Goal: Task Accomplishment & Management: Manage account settings

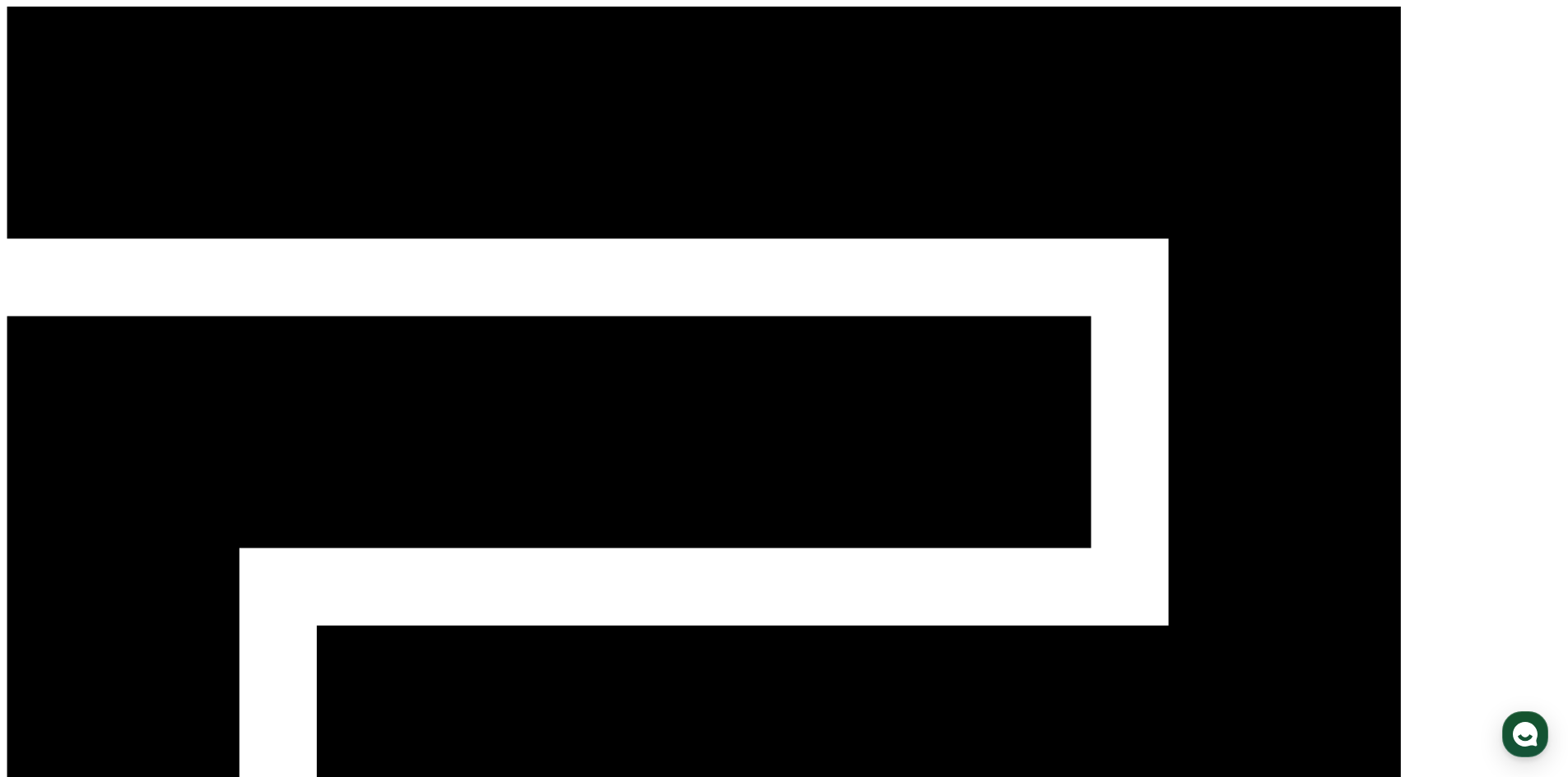
scroll to position [344, 0]
drag, startPoint x: 670, startPoint y: 200, endPoint x: 771, endPoint y: 237, distance: 107.6
